Goal: Book appointment/travel/reservation

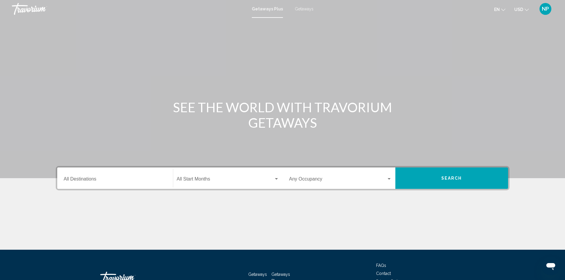
click at [78, 182] on input "Destination All Destinations" at bounding box center [115, 179] width 103 height 5
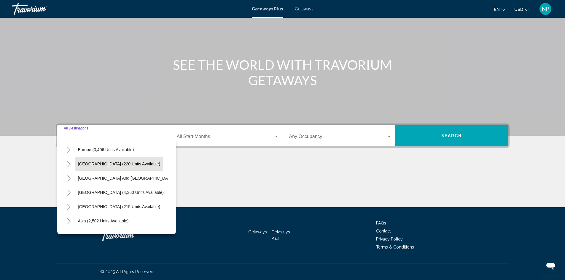
scroll to position [41, 0]
click at [67, 179] on icon "Toggle Europe (3,406 units available)" at bounding box center [69, 179] width 4 height 6
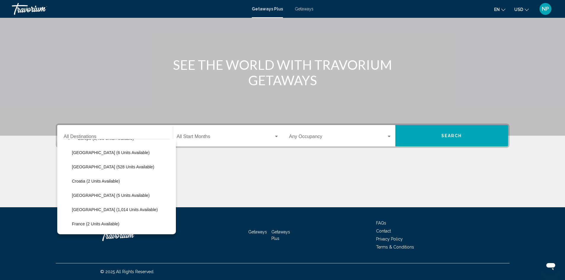
scroll to position [160, 0]
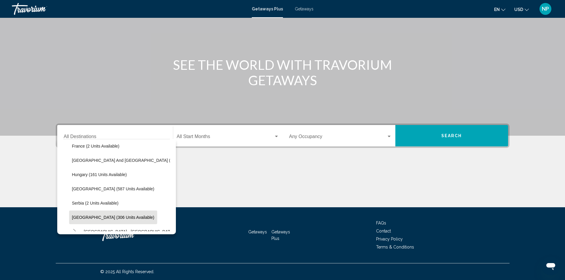
click at [88, 214] on button "[GEOGRAPHIC_DATA] (306 units available)" at bounding box center [113, 217] width 88 height 14
type input "**********"
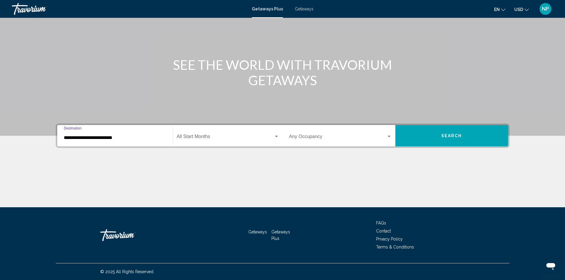
click at [214, 138] on span "Search widget" at bounding box center [225, 137] width 97 height 5
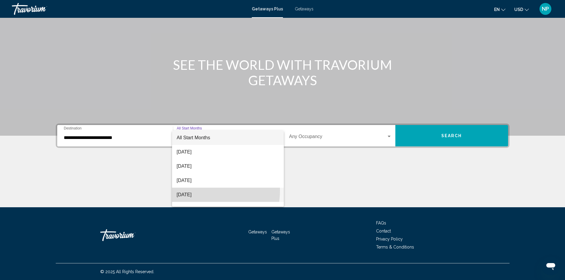
click at [189, 190] on span "[DATE]" at bounding box center [228, 194] width 102 height 14
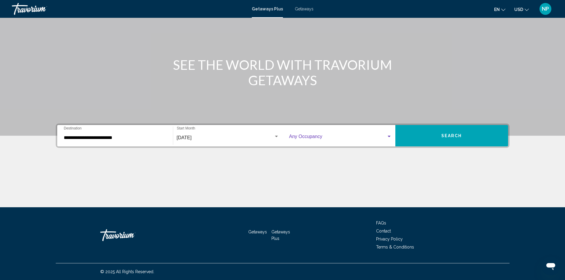
click at [330, 136] on span "Search widget" at bounding box center [337, 137] width 97 height 5
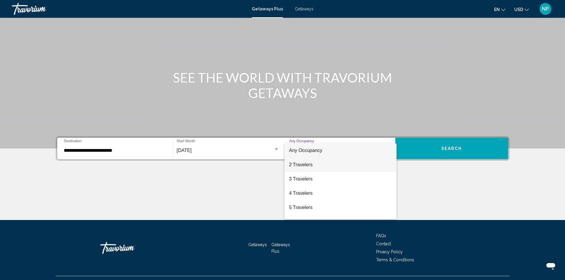
scroll to position [30, 0]
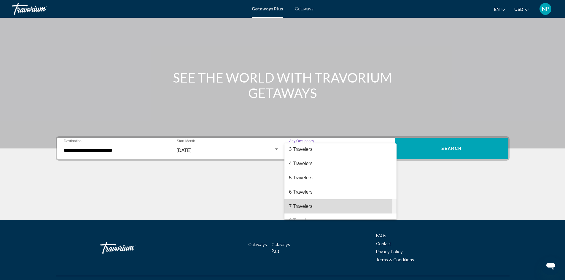
click at [301, 203] on span "7 Travelers" at bounding box center [340, 206] width 103 height 14
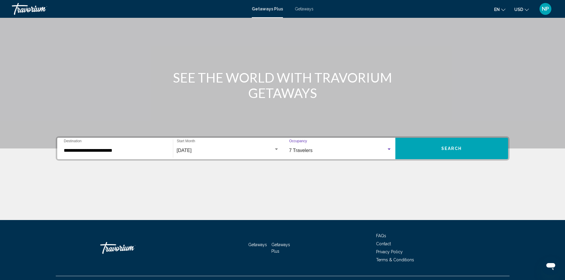
click at [440, 154] on button "Search" at bounding box center [451, 148] width 113 height 21
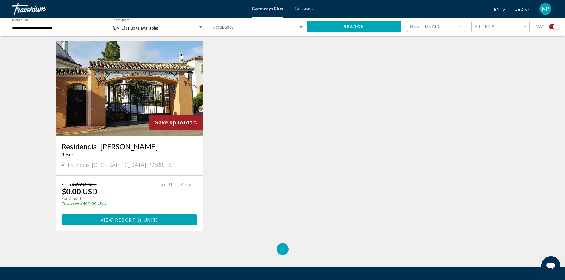
scroll to position [206, 0]
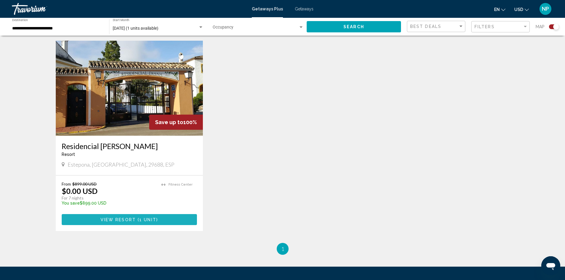
click at [121, 218] on span "View Resort" at bounding box center [118, 219] width 35 height 5
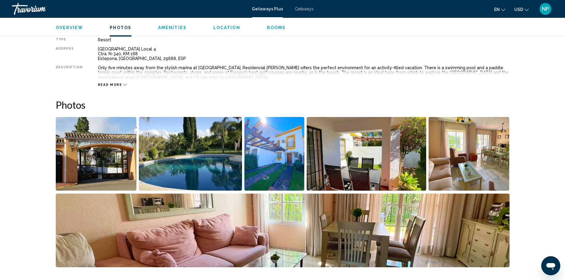
scroll to position [89, 0]
